Goal: Check status: Check status

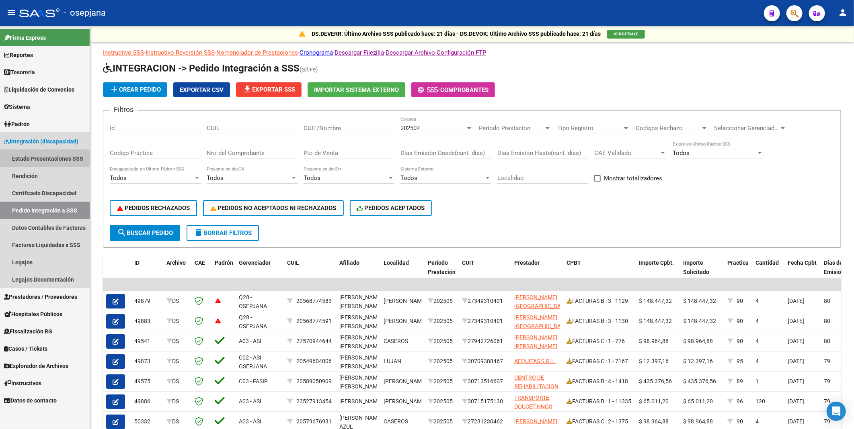
click at [33, 161] on link "Estado Presentaciones SSS" at bounding box center [45, 158] width 90 height 17
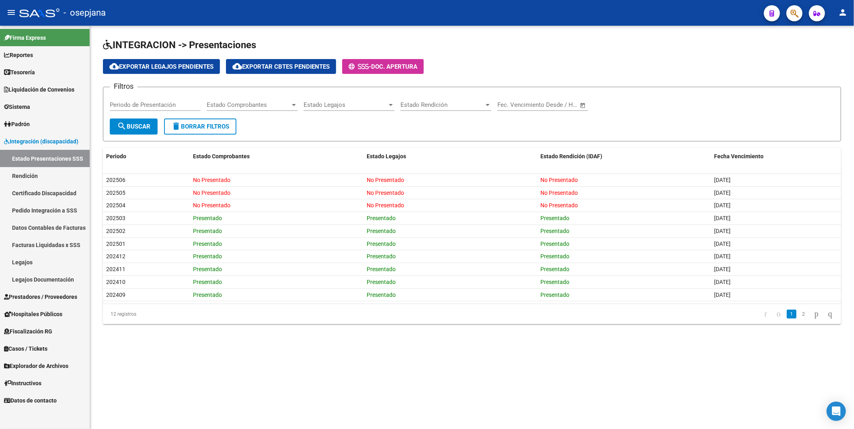
click at [25, 265] on link "Legajos" at bounding box center [45, 262] width 90 height 17
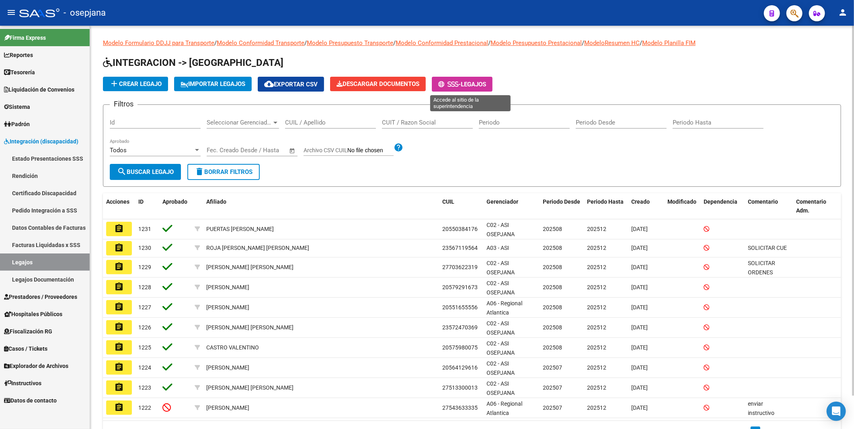
click at [461, 83] on span "-" at bounding box center [449, 84] width 23 height 7
